Goal: Information Seeking & Learning: Learn about a topic

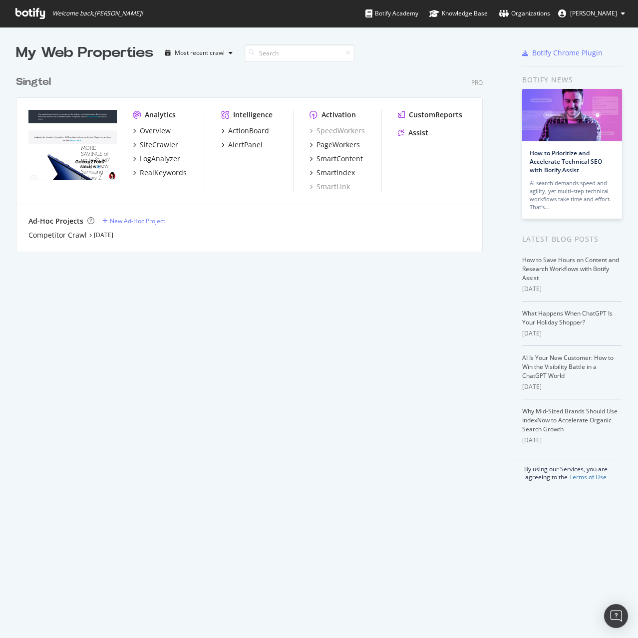
scroll to position [631, 623]
click at [345, 147] on div "PageWorkers" at bounding box center [338, 145] width 43 height 10
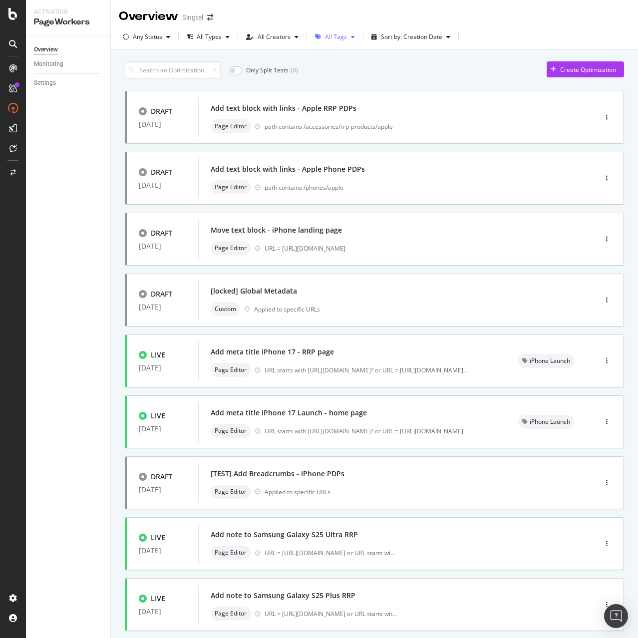
click at [335, 34] on div "All Tags" at bounding box center [336, 37] width 22 height 6
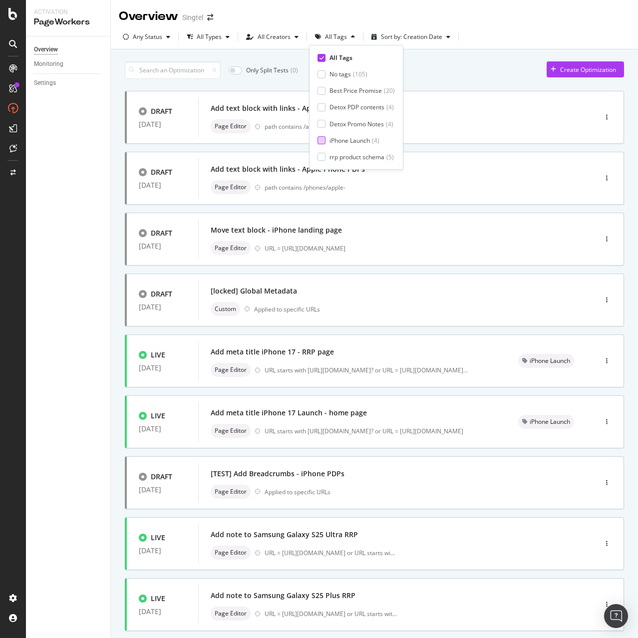
click at [343, 142] on div "iPhone Launch" at bounding box center [349, 140] width 40 height 8
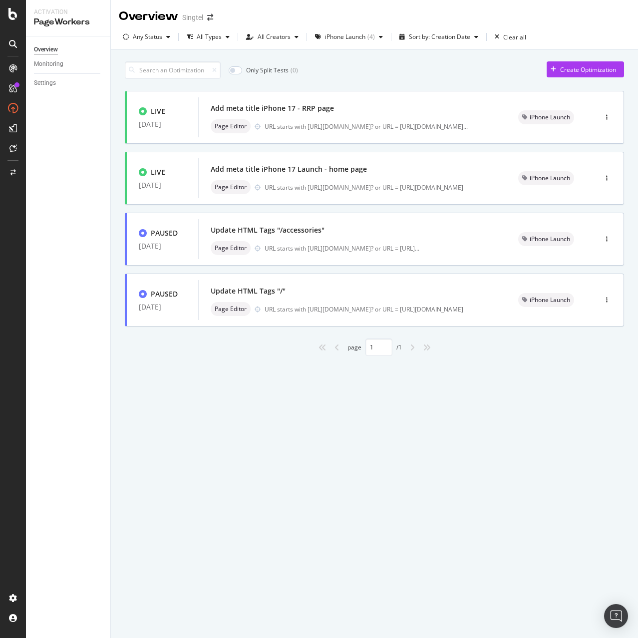
click at [232, 391] on div "Only Split Tests ( 0 ) Create Optimization LIVE [DATE] Add meta title iPhone 17…" at bounding box center [374, 219] width 527 height 341
click at [315, 181] on div "Page Editor URL starts with [URL][DOMAIN_NAME]? or URL = [URL][DOMAIN_NAME]" at bounding box center [353, 187] width 284 height 14
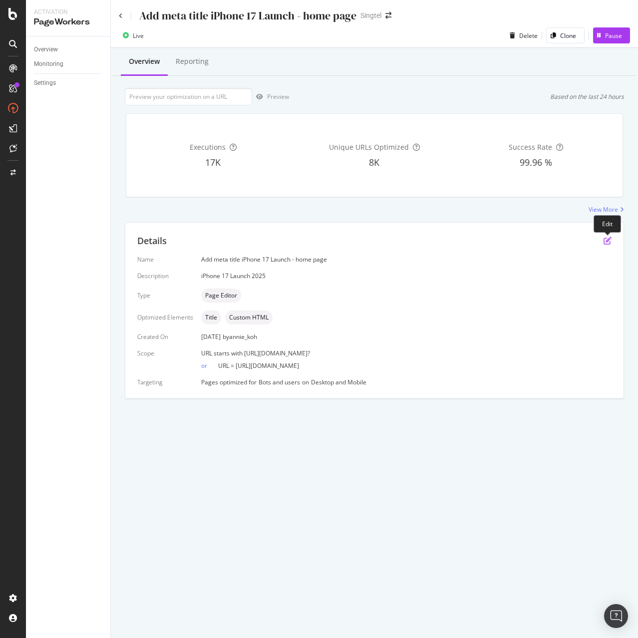
click at [604, 244] on icon "pen-to-square" at bounding box center [608, 241] width 8 height 8
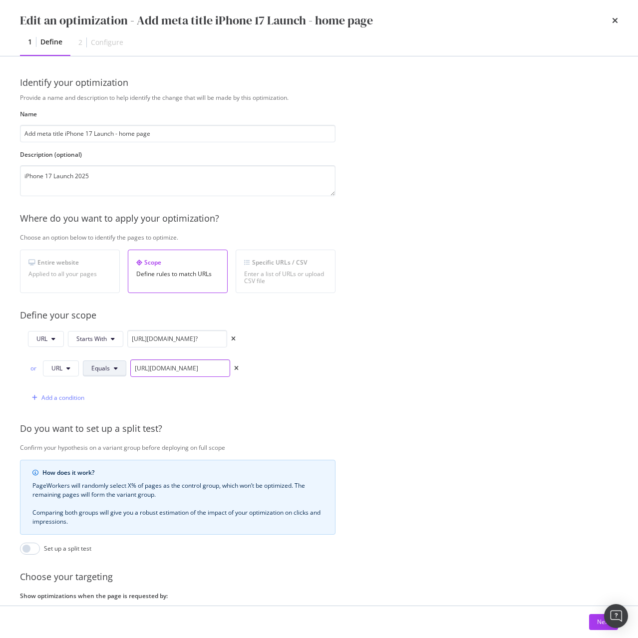
drag, startPoint x: 217, startPoint y: 368, endPoint x: 125, endPoint y: 367, distance: 91.4
